Goal: Book appointment/travel/reservation

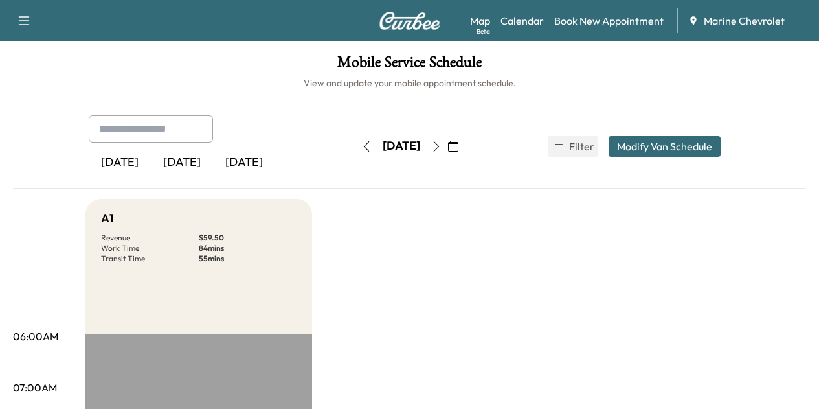
scroll to position [389, 0]
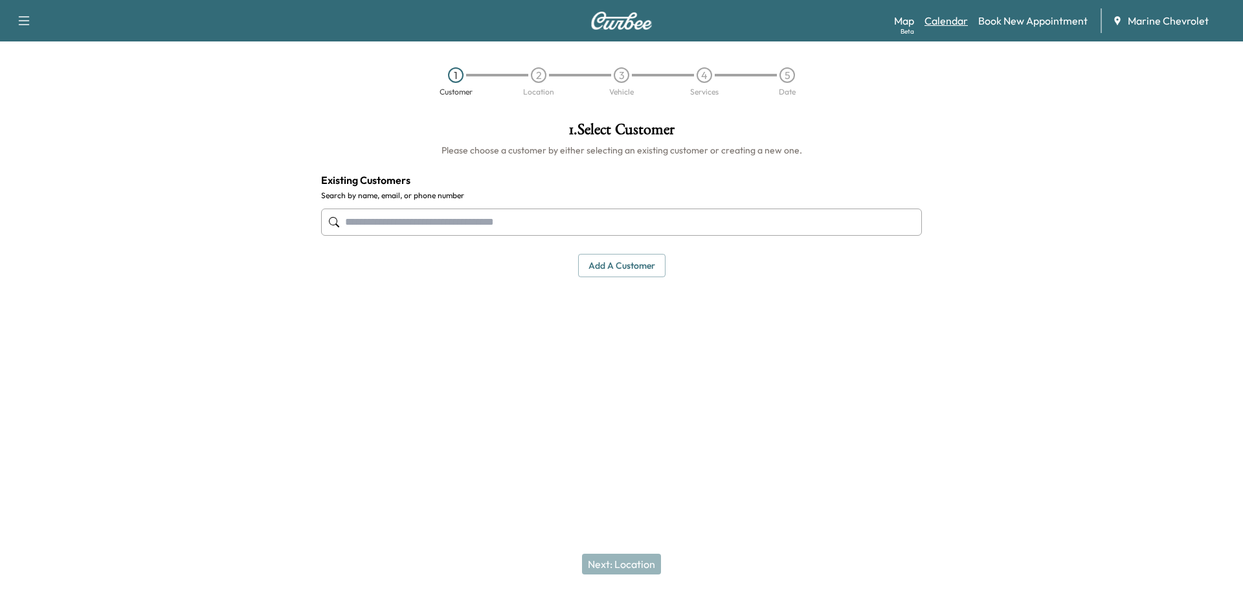
click at [950, 19] on link "Calendar" at bounding box center [946, 21] width 43 height 16
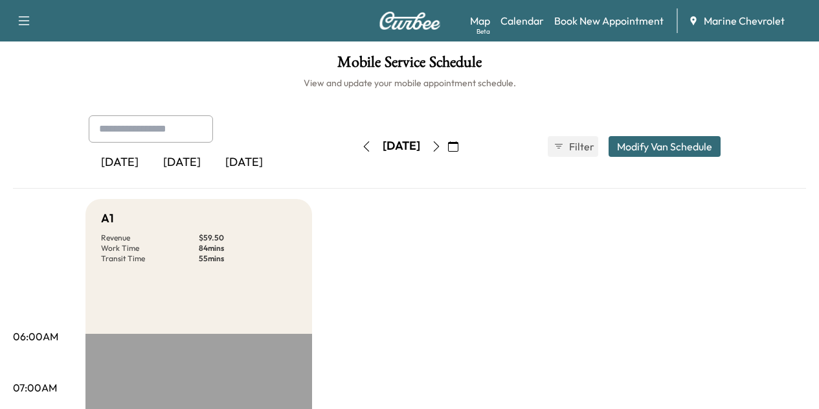
click at [442, 145] on icon "button" at bounding box center [436, 146] width 10 height 10
click at [442, 148] on icon "button" at bounding box center [436, 146] width 10 height 10
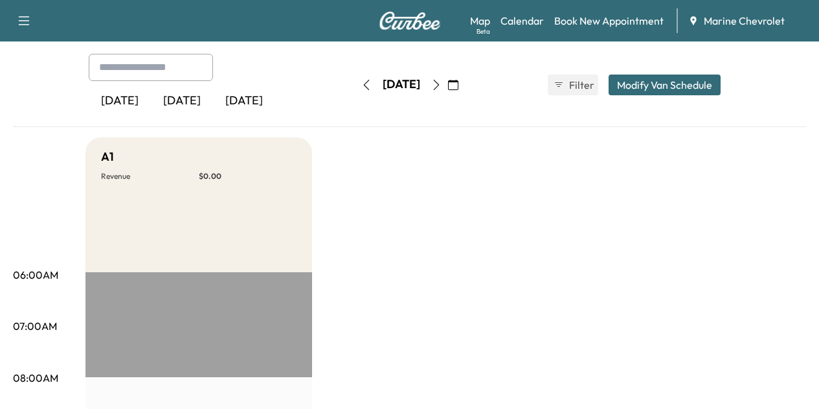
click at [442, 84] on icon "button" at bounding box center [436, 85] width 10 height 10
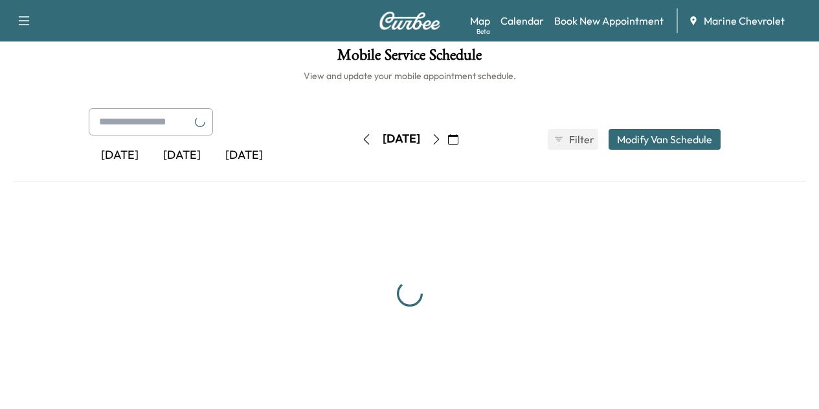
scroll to position [62, 0]
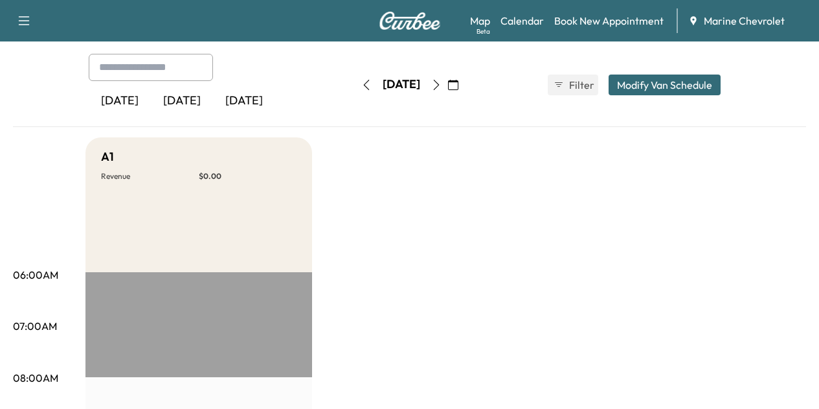
click at [442, 82] on icon "button" at bounding box center [436, 85] width 10 height 10
click at [442, 87] on icon "button" at bounding box center [436, 85] width 10 height 10
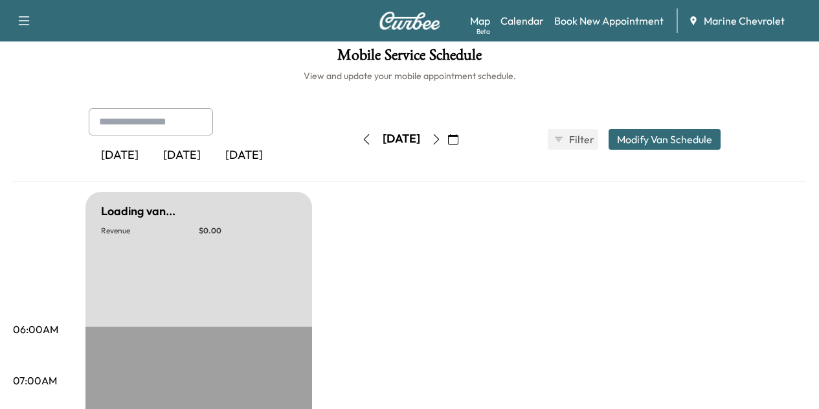
scroll to position [62, 0]
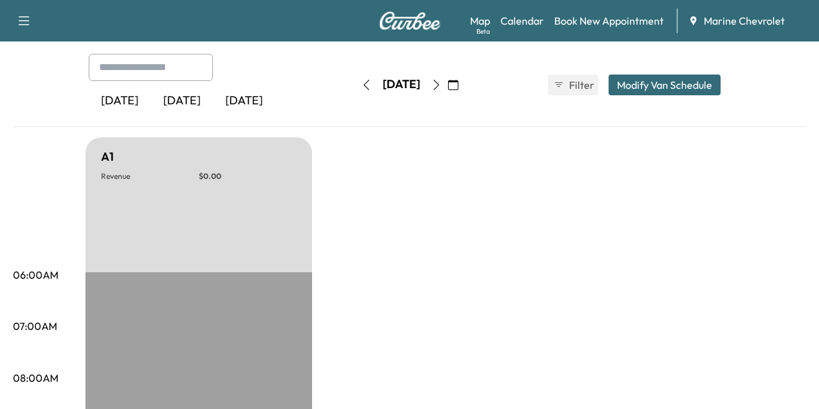
click at [361, 84] on icon "button" at bounding box center [366, 85] width 10 height 10
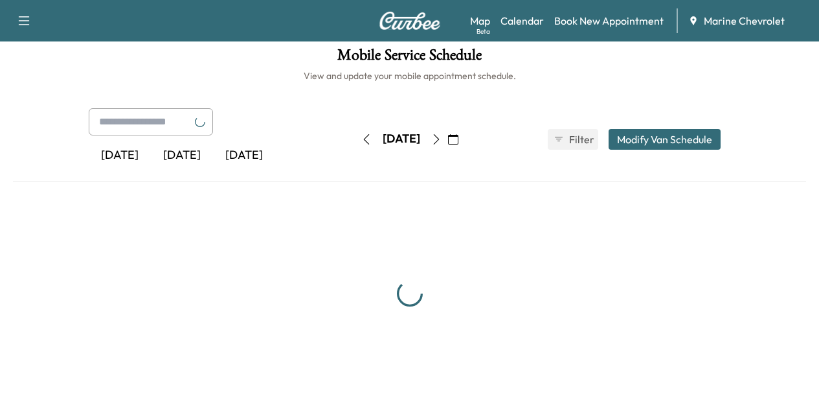
scroll to position [62, 0]
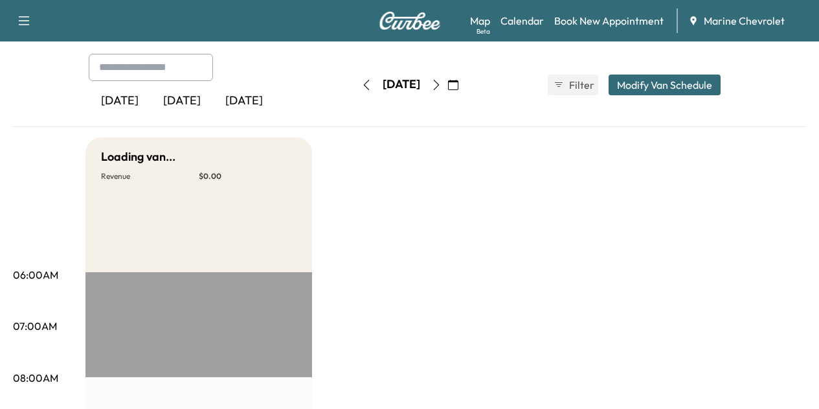
click at [404, 17] on img at bounding box center [410, 21] width 62 height 18
